Goal: Information Seeking & Learning: Find specific fact

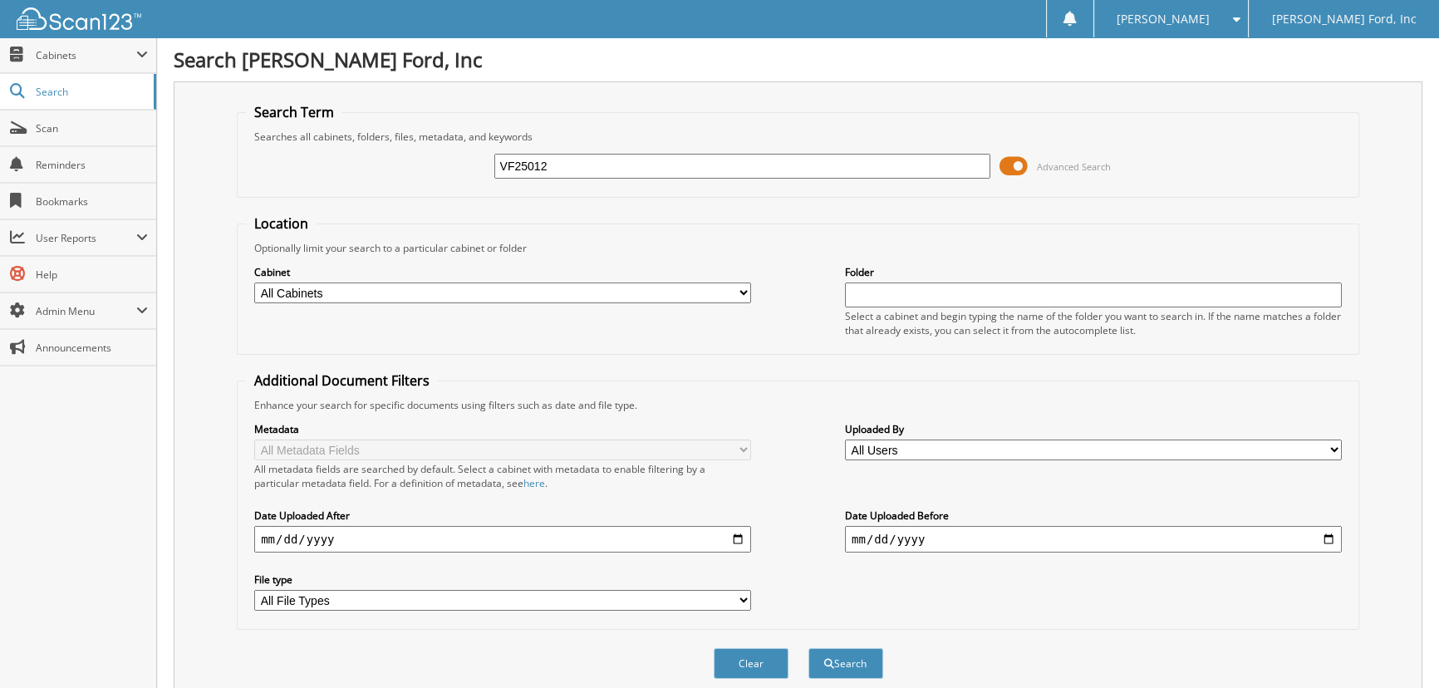
type input "VF25012"
click at [808, 648] on button "Search" at bounding box center [845, 663] width 75 height 31
click at [587, 173] on input "VF25012" at bounding box center [742, 166] width 497 height 25
click at [587, 172] on input "VF25012" at bounding box center [742, 166] width 497 height 25
click at [658, 145] on div "VF25012 Advanced Search" at bounding box center [798, 166] width 1104 height 45
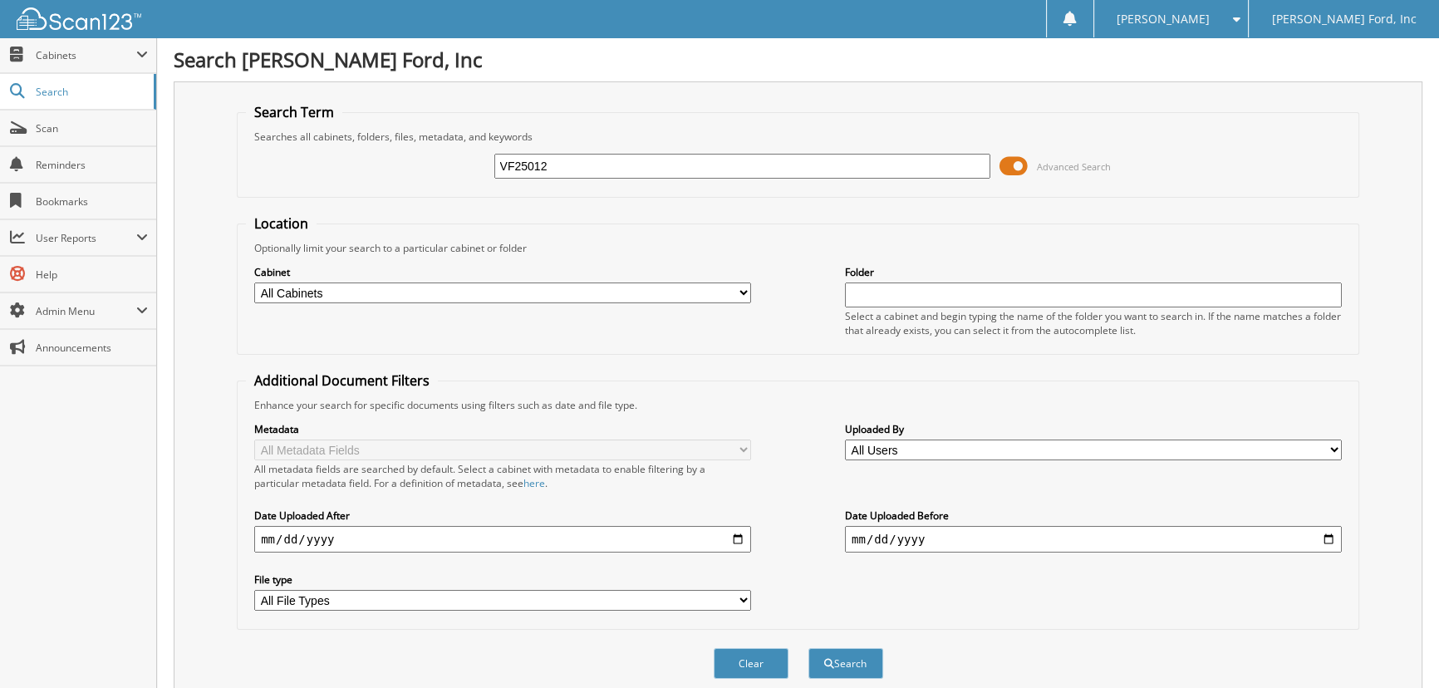
click at [560, 169] on input "VF25012" at bounding box center [742, 166] width 497 height 25
paste input "PC2433"
type input "PC24332"
click at [808, 648] on button "Search" at bounding box center [845, 663] width 75 height 31
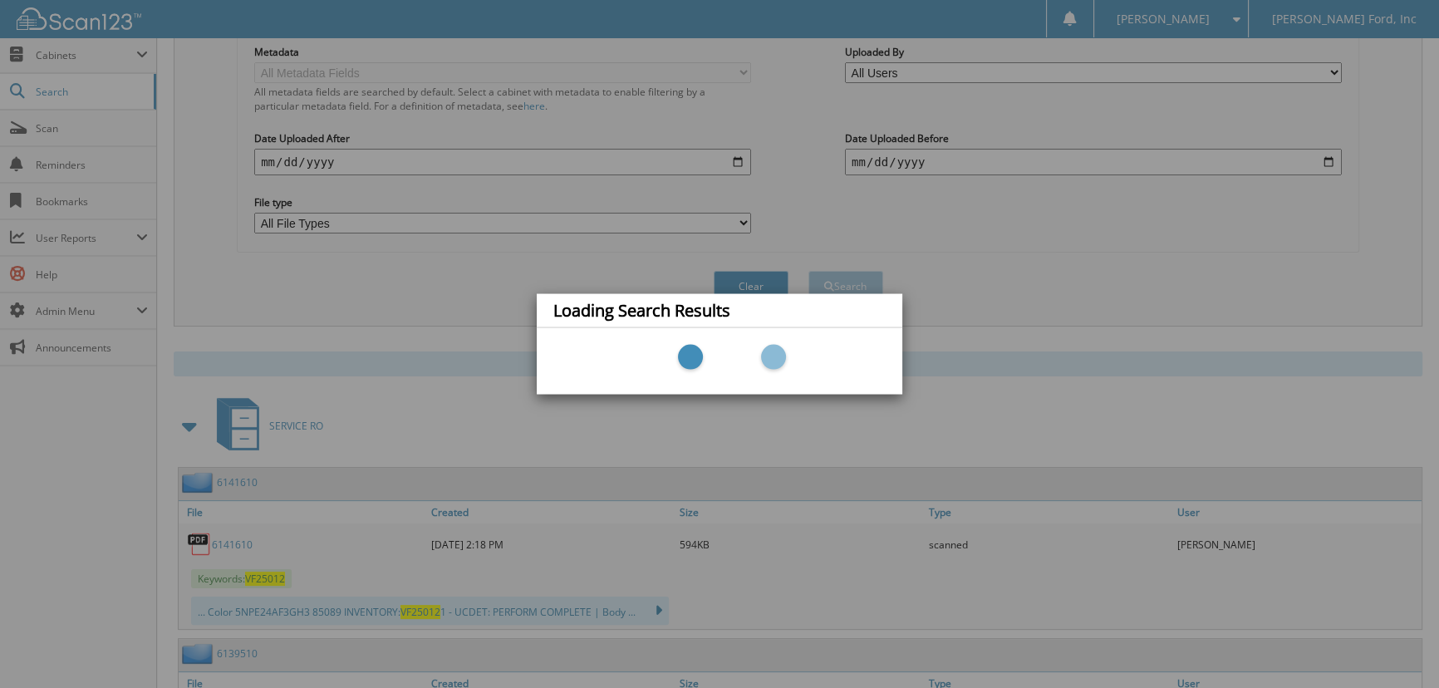
scroll to position [472, 0]
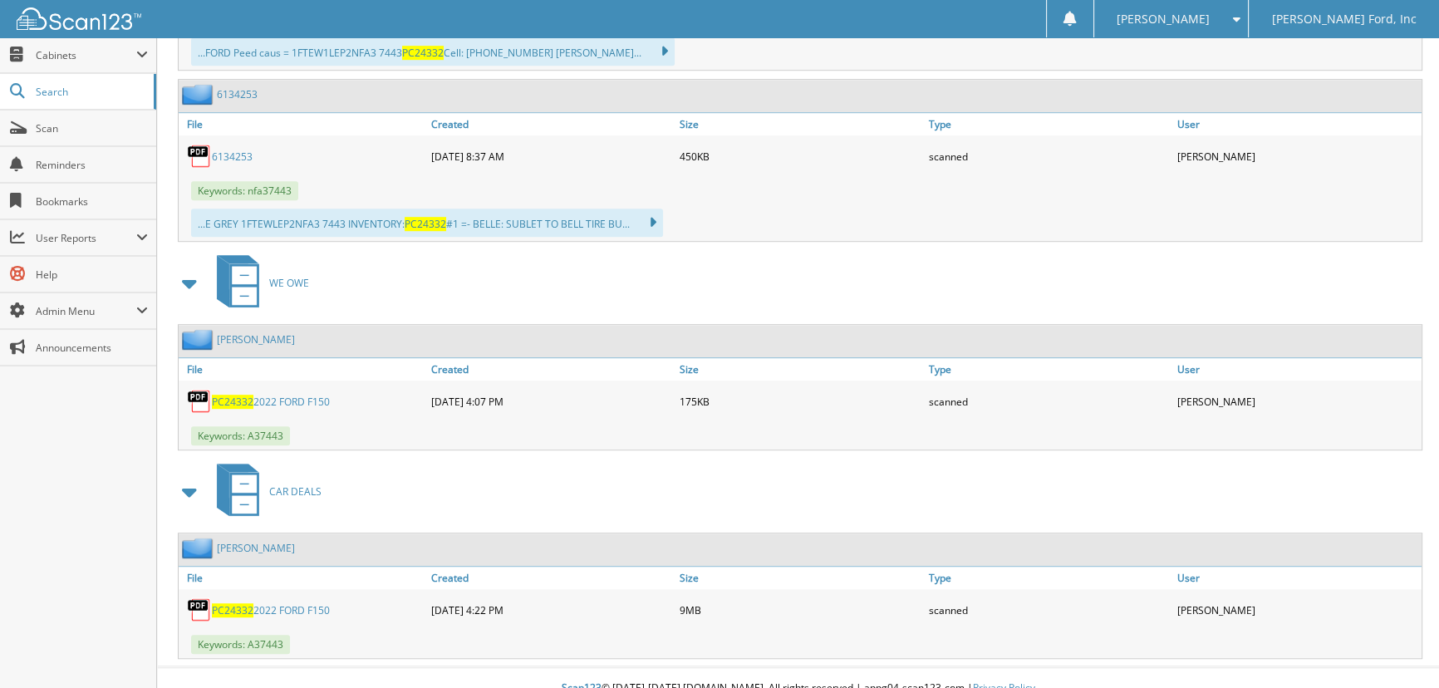
scroll to position [1280, 0]
click at [278, 602] on link "PC24332 2022 FORD F150" at bounding box center [271, 609] width 118 height 14
